Goal: Contribute content: Contribute content

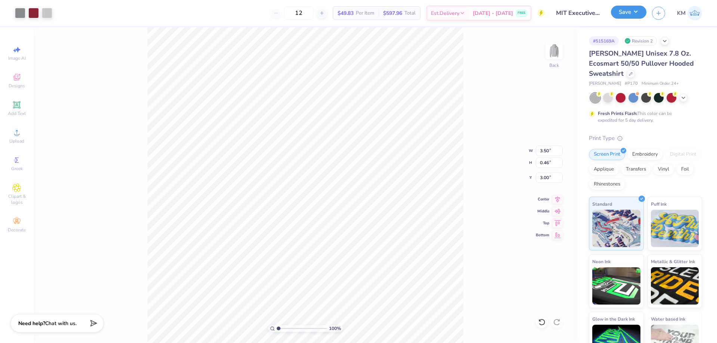
click at [640, 16] on button "Save" at bounding box center [628, 12] width 35 height 13
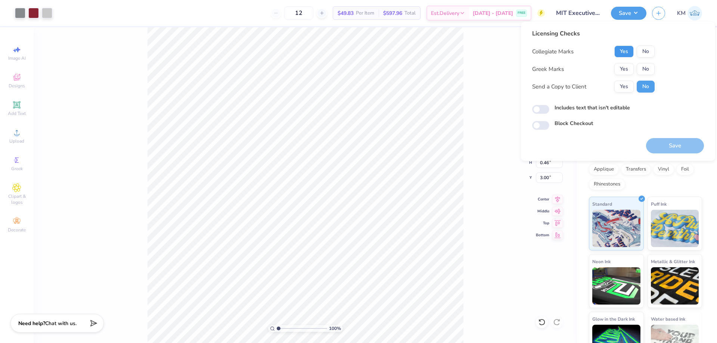
click at [624, 52] on button "Yes" at bounding box center [623, 52] width 19 height 12
click at [625, 72] on button "Yes" at bounding box center [623, 69] width 19 height 12
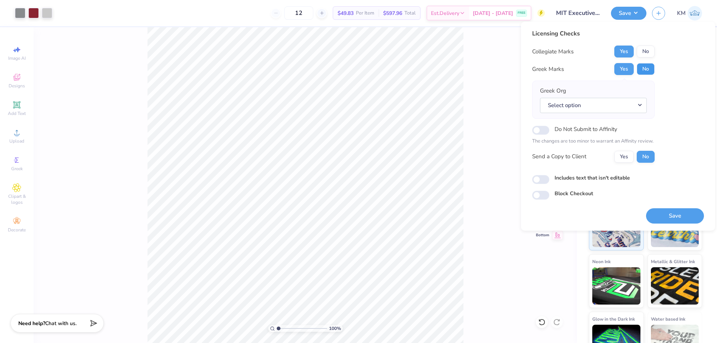
click at [641, 69] on button "No" at bounding box center [645, 69] width 18 height 12
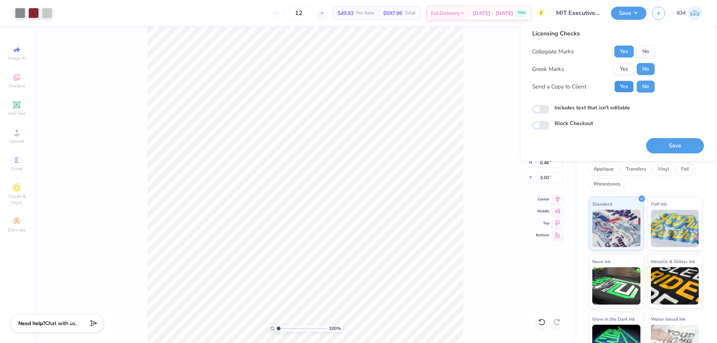
click at [626, 89] on button "Yes" at bounding box center [623, 87] width 19 height 12
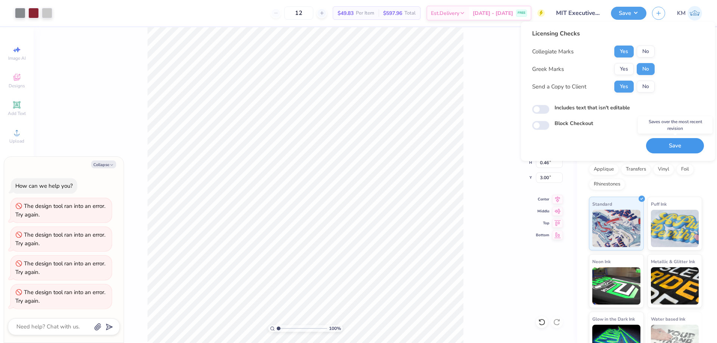
click at [670, 142] on button "Save" at bounding box center [675, 145] width 58 height 15
type textarea "x"
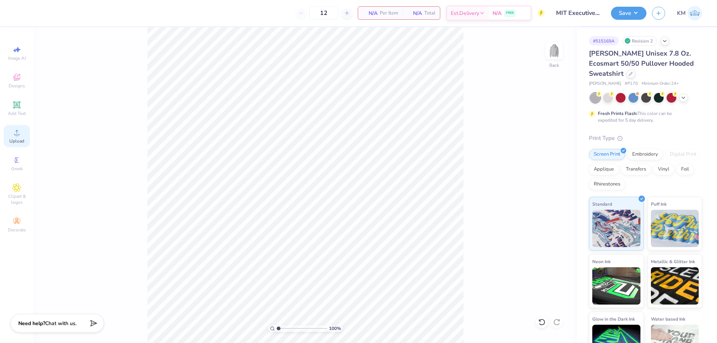
click at [24, 138] on div "Upload" at bounding box center [17, 136] width 26 height 22
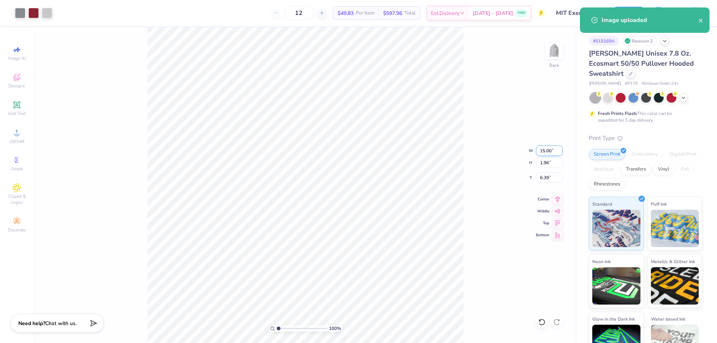
click at [545, 149] on input "15.00" at bounding box center [549, 151] width 27 height 10
type input "3.50"
type input "0.46"
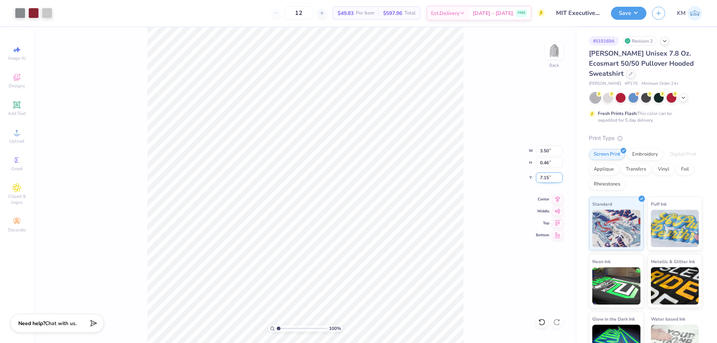
click at [543, 180] on input "7.15" at bounding box center [549, 177] width 27 height 10
type input "3.00"
click at [646, 10] on div "Save KM" at bounding box center [664, 13] width 106 height 26
click at [640, 11] on button "Save" at bounding box center [628, 12] width 35 height 13
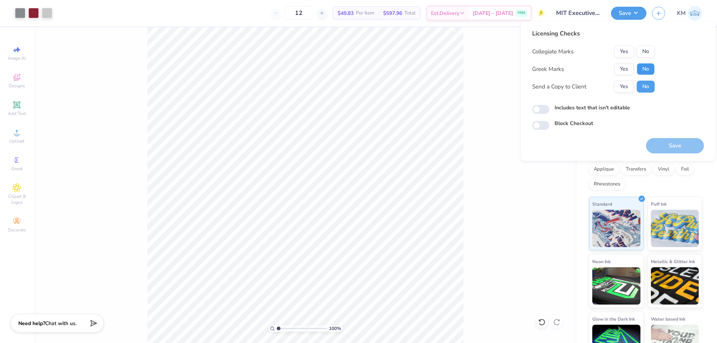
click at [642, 68] on button "No" at bounding box center [645, 69] width 18 height 12
click at [623, 53] on button "Yes" at bounding box center [623, 52] width 19 height 12
click at [631, 86] on button "Yes" at bounding box center [623, 87] width 19 height 12
click at [668, 144] on button "Save" at bounding box center [675, 145] width 58 height 15
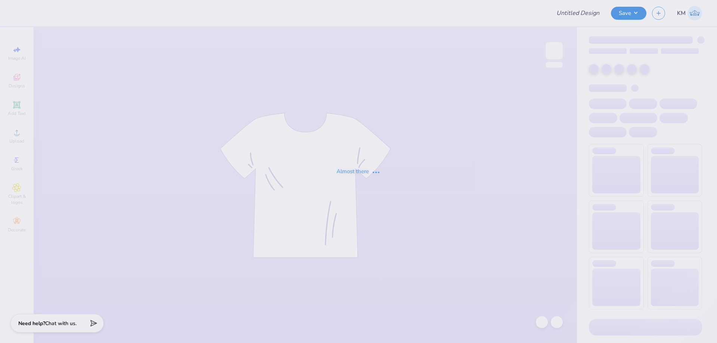
type input "LWIB 2025 fall"
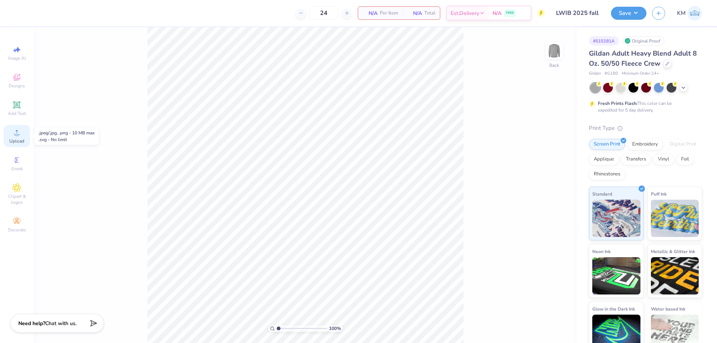
click at [25, 135] on div "Upload" at bounding box center [17, 136] width 26 height 22
click at [21, 132] on icon at bounding box center [16, 132] width 9 height 9
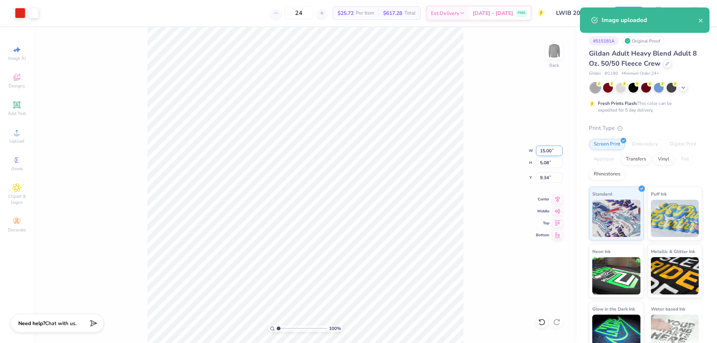
click at [549, 150] on input "15.00" at bounding box center [549, 151] width 27 height 10
type input "12.00"
type input "4.06"
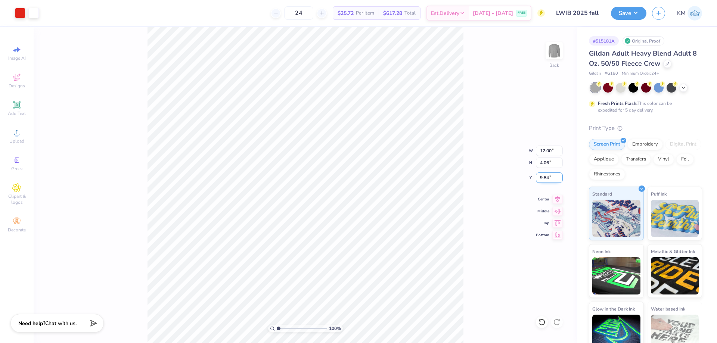
click at [546, 177] on input "9.84" at bounding box center [549, 177] width 27 height 10
type input "3.00"
click at [634, 13] on button "Save" at bounding box center [628, 12] width 35 height 13
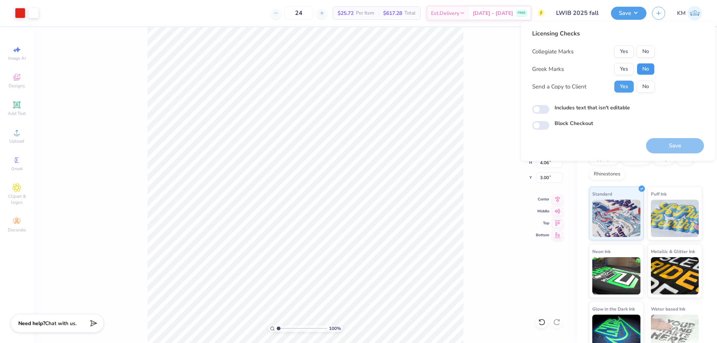
click at [645, 69] on button "No" at bounding box center [645, 69] width 18 height 12
click at [643, 51] on button "No" at bounding box center [645, 52] width 18 height 12
click at [665, 142] on button "Save" at bounding box center [675, 145] width 58 height 15
